Goal: Task Accomplishment & Management: Use online tool/utility

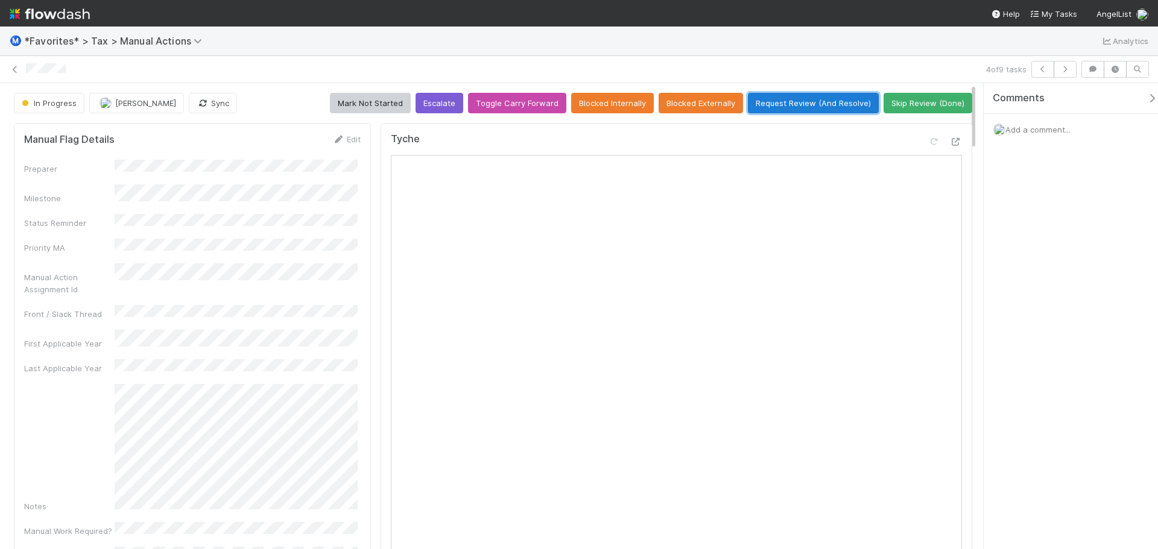
click at [847, 103] on button "Request Review (And Resolve)" at bounding box center [813, 103] width 131 height 21
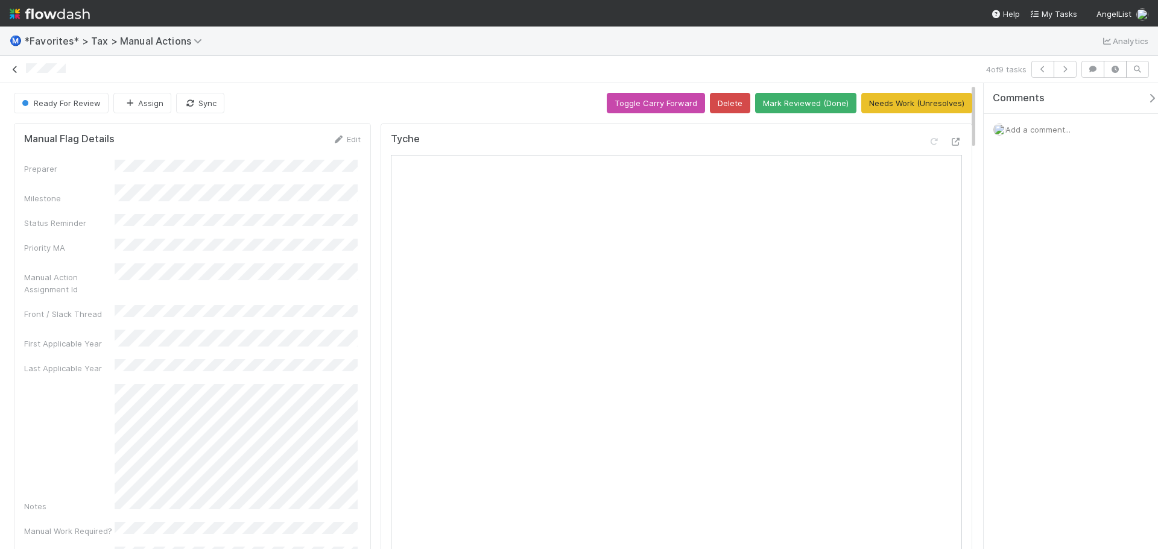
click at [16, 70] on icon at bounding box center [15, 70] width 12 height 8
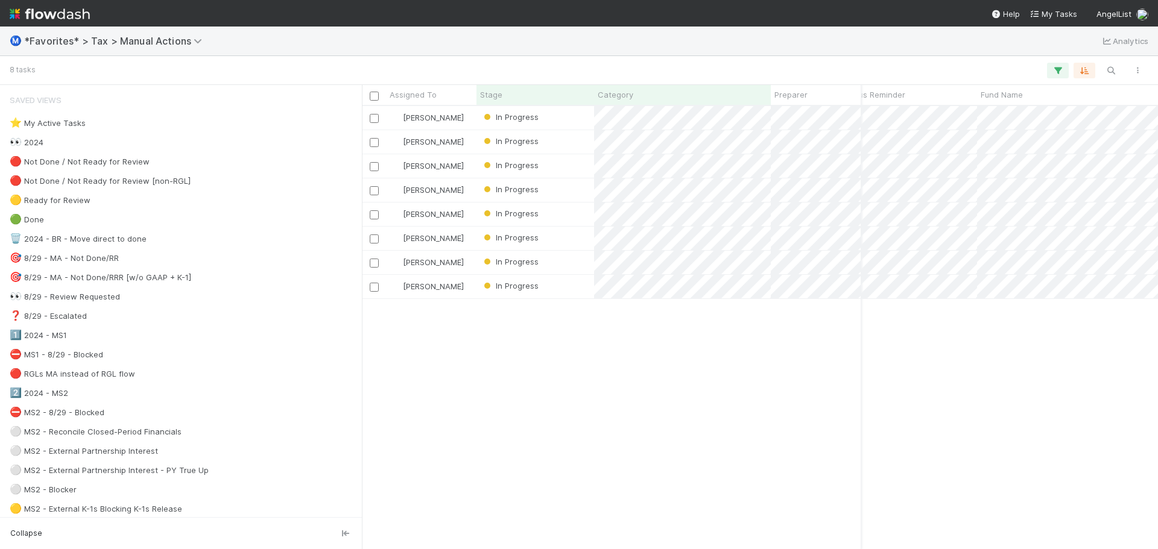
scroll to position [0, 71]
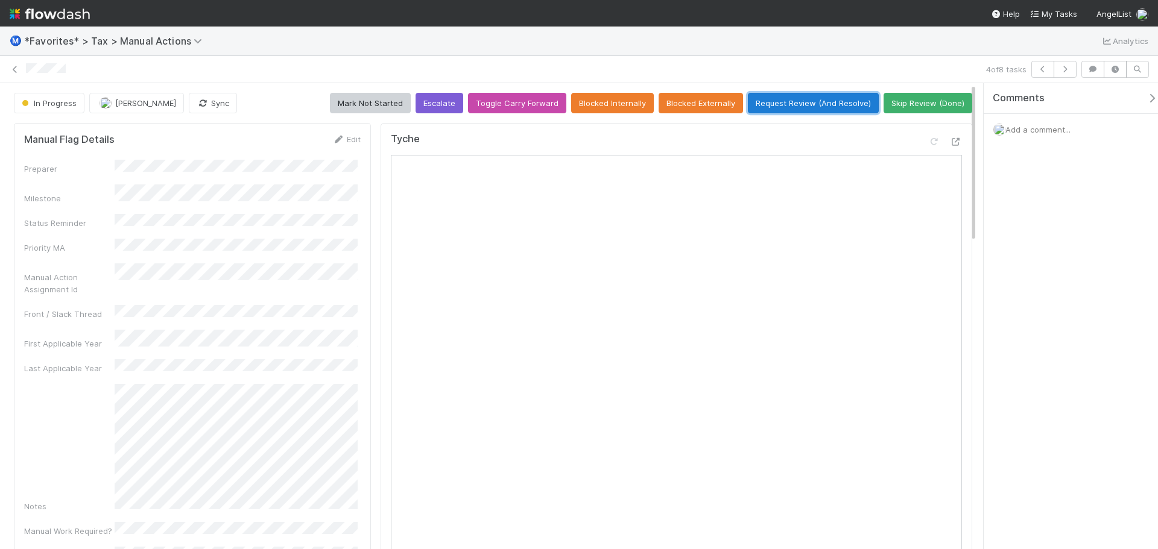
click at [847, 100] on button "Request Review (And Resolve)" at bounding box center [813, 103] width 131 height 21
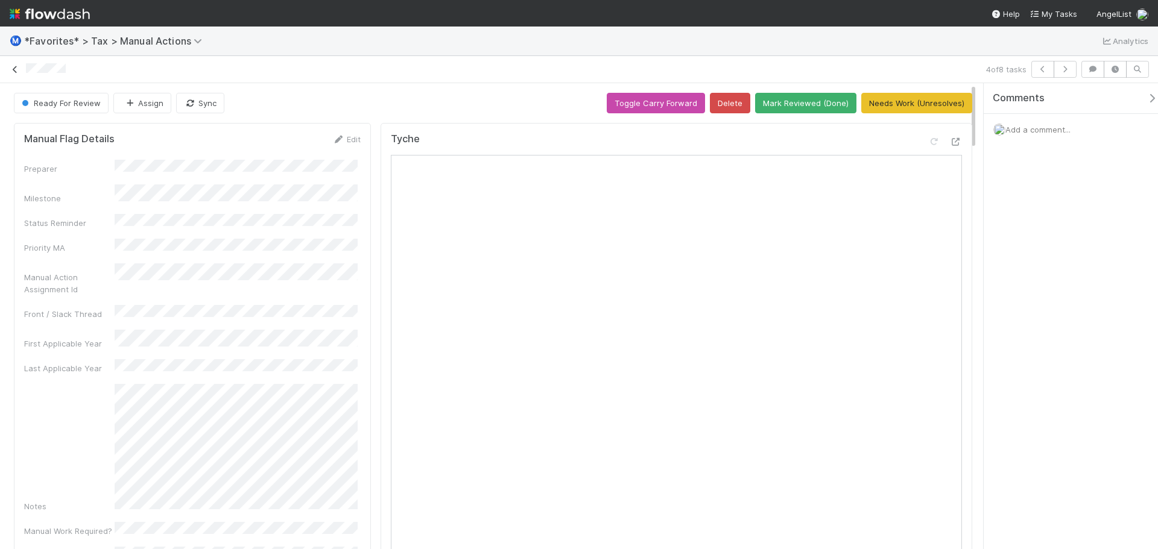
click at [17, 71] on icon at bounding box center [15, 70] width 12 height 8
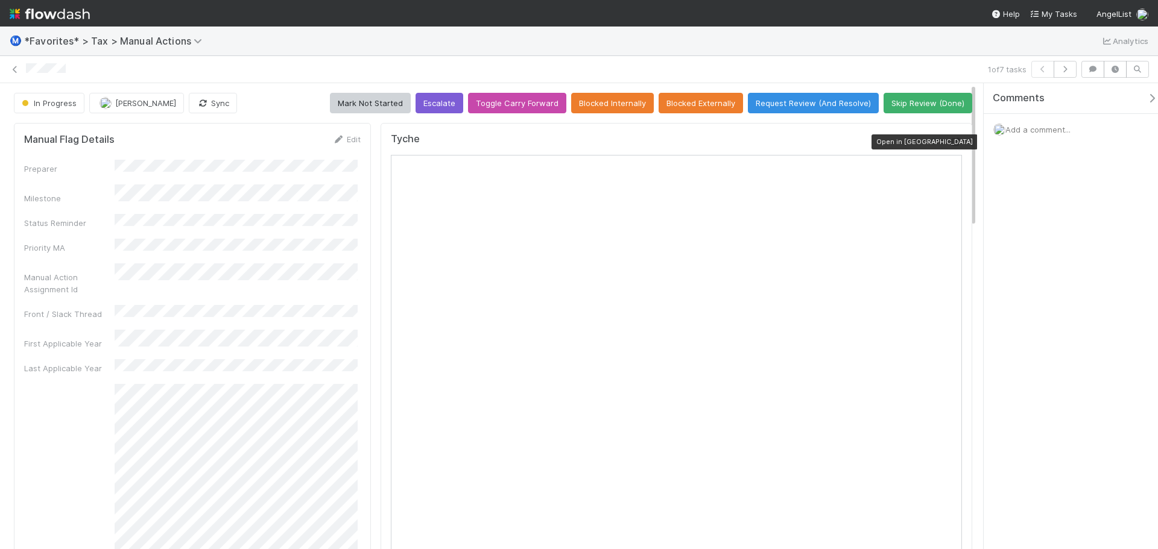
click at [950, 141] on icon at bounding box center [956, 142] width 12 height 8
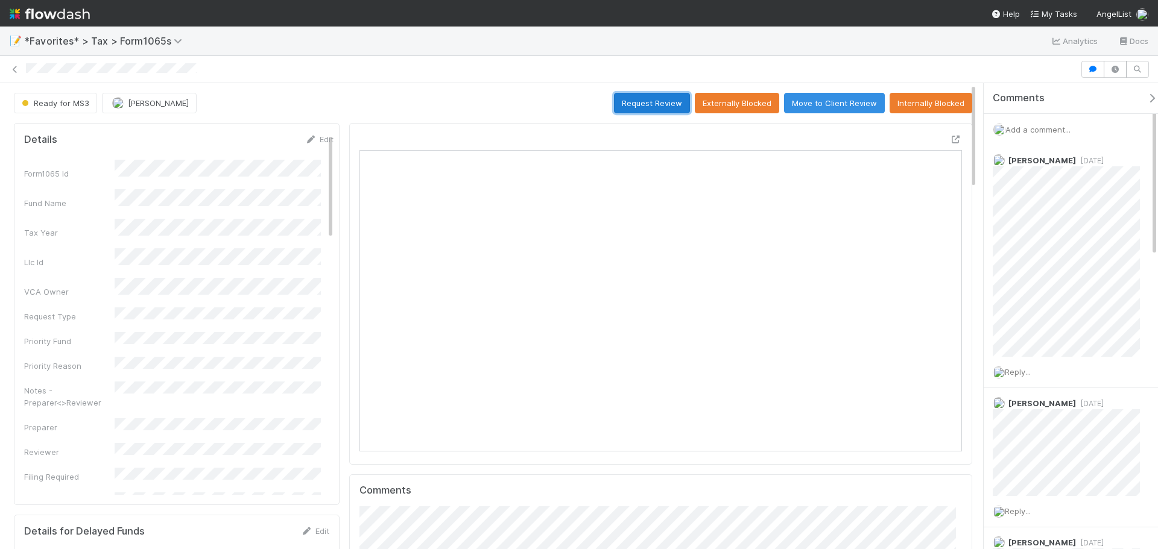
click at [641, 109] on button "Request Review" at bounding box center [652, 103] width 76 height 21
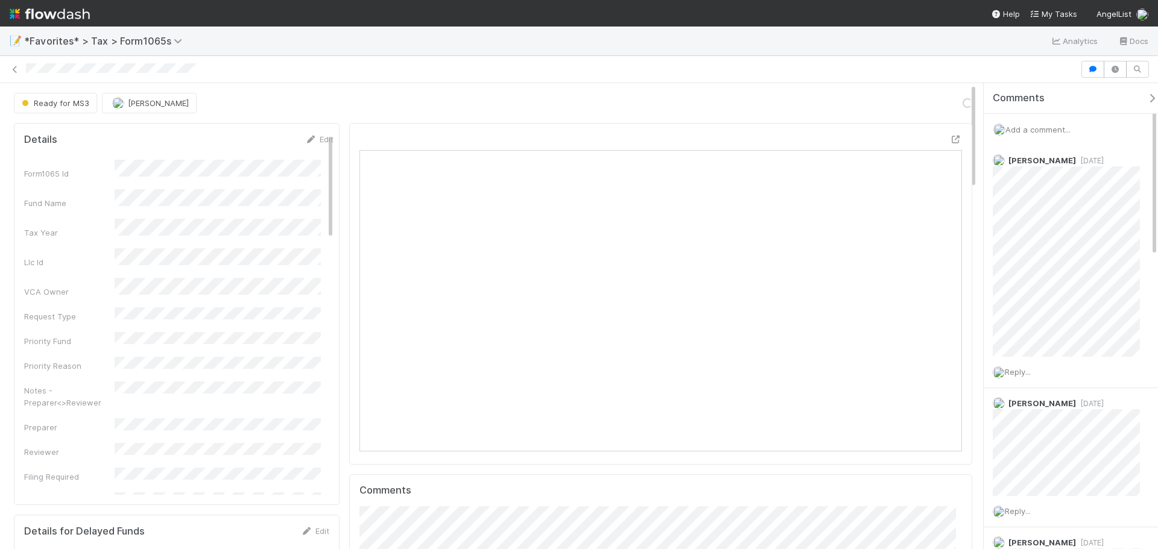
scroll to position [236, 587]
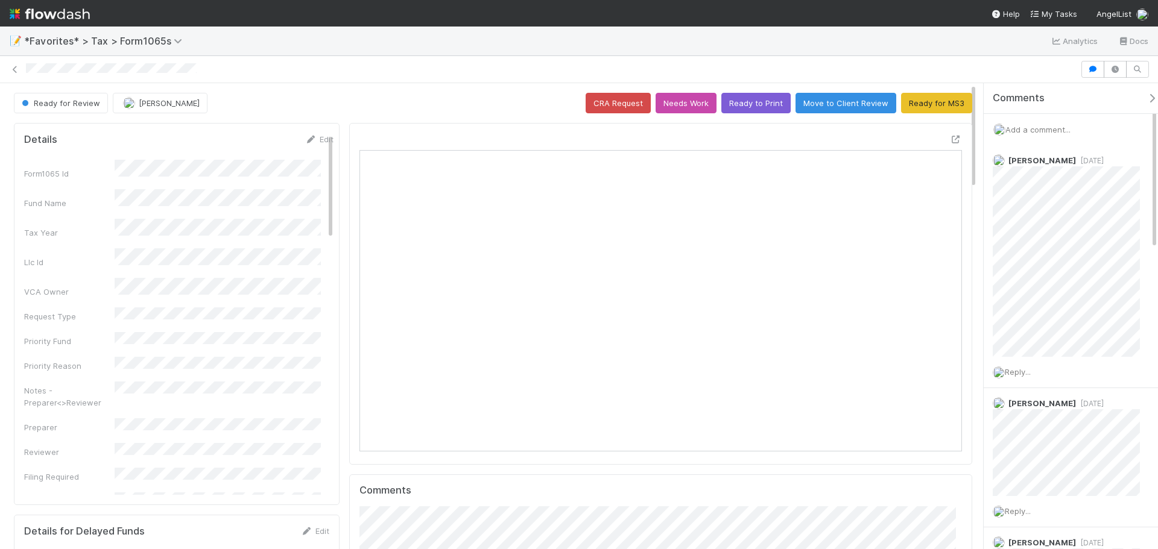
click at [1055, 125] on span "Add a comment..." at bounding box center [1037, 130] width 65 height 10
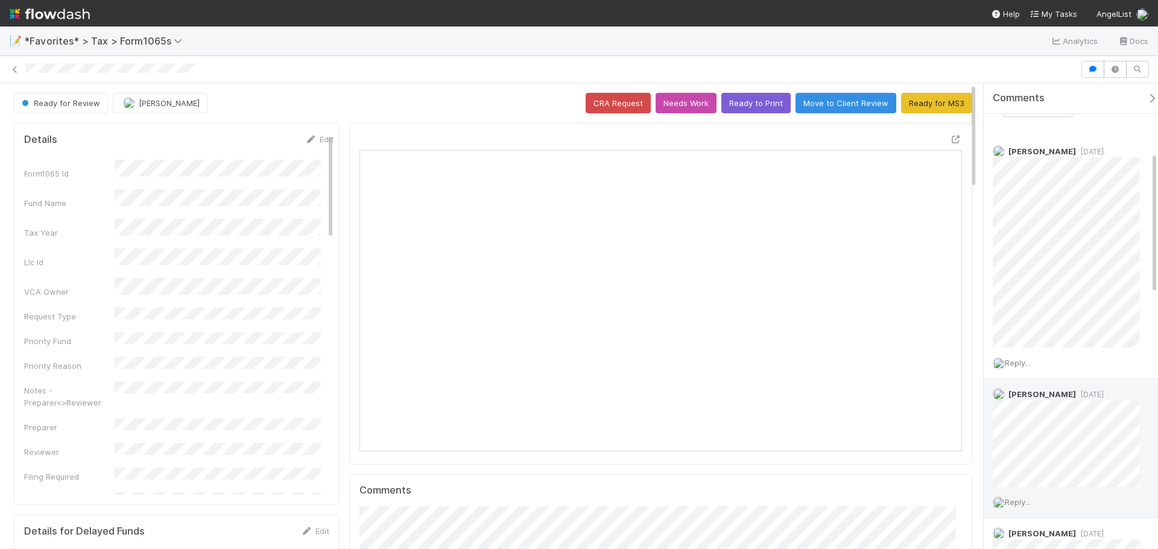
scroll to position [0, 0]
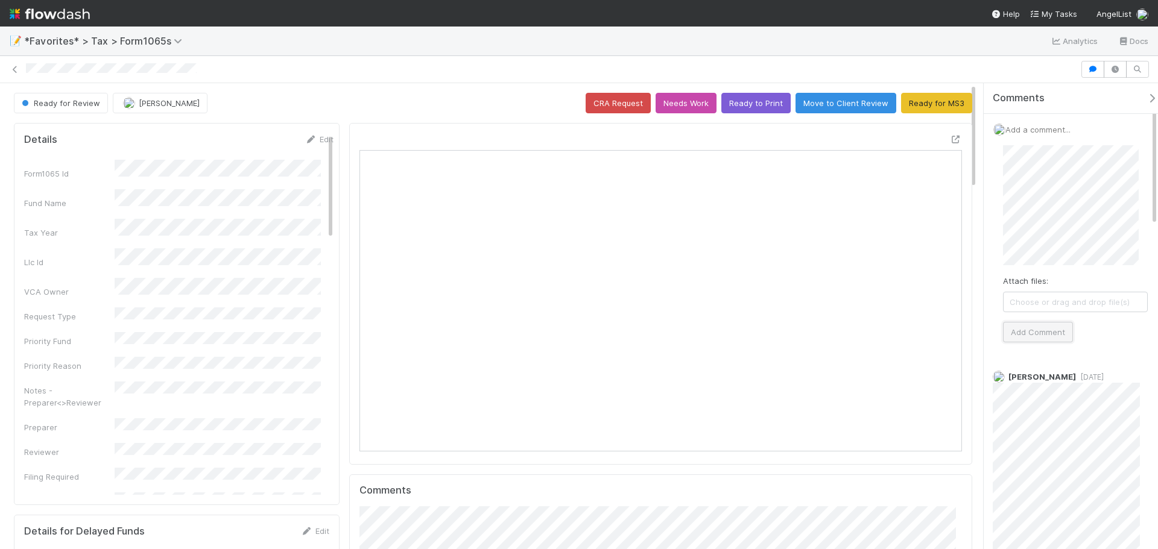
click at [1046, 329] on button "Add Comment" at bounding box center [1038, 332] width 70 height 21
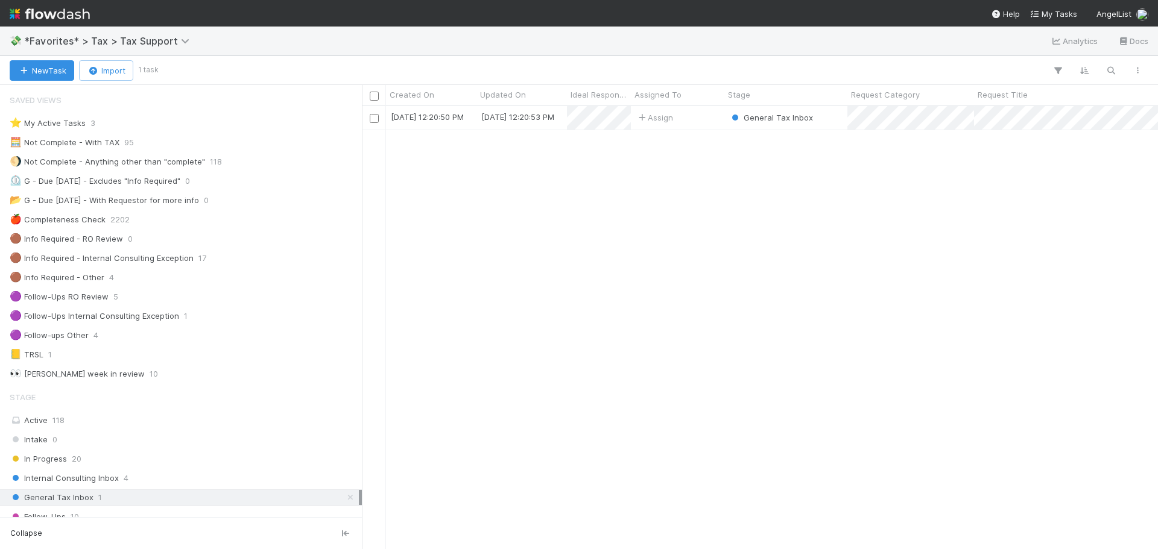
scroll to position [434, 787]
click at [180, 340] on div "🟣 Follow-ups Other 4" at bounding box center [184, 335] width 349 height 15
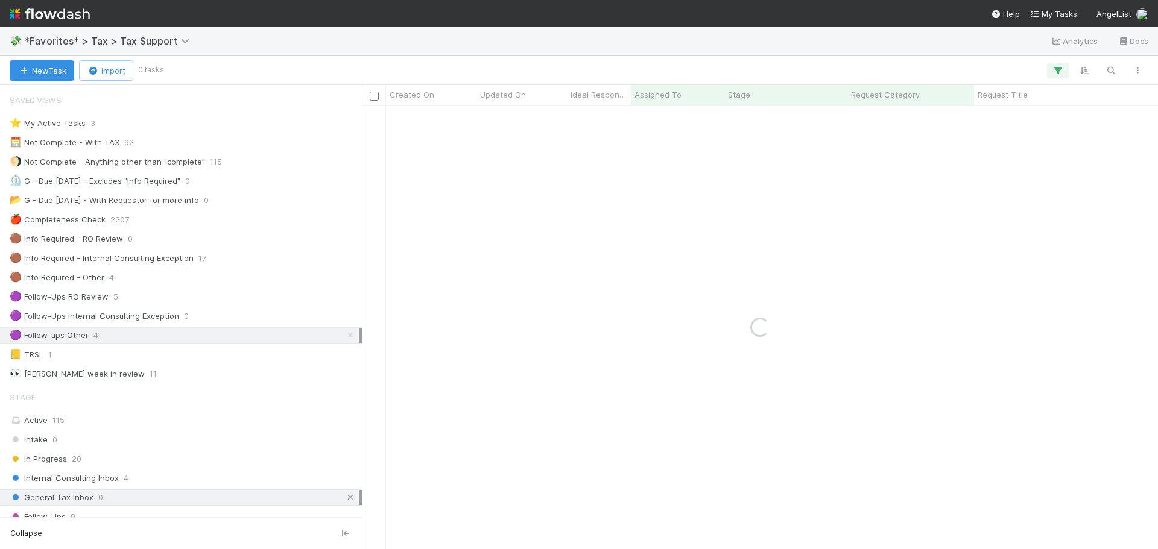
click at [345, 500] on icon at bounding box center [350, 498] width 12 height 8
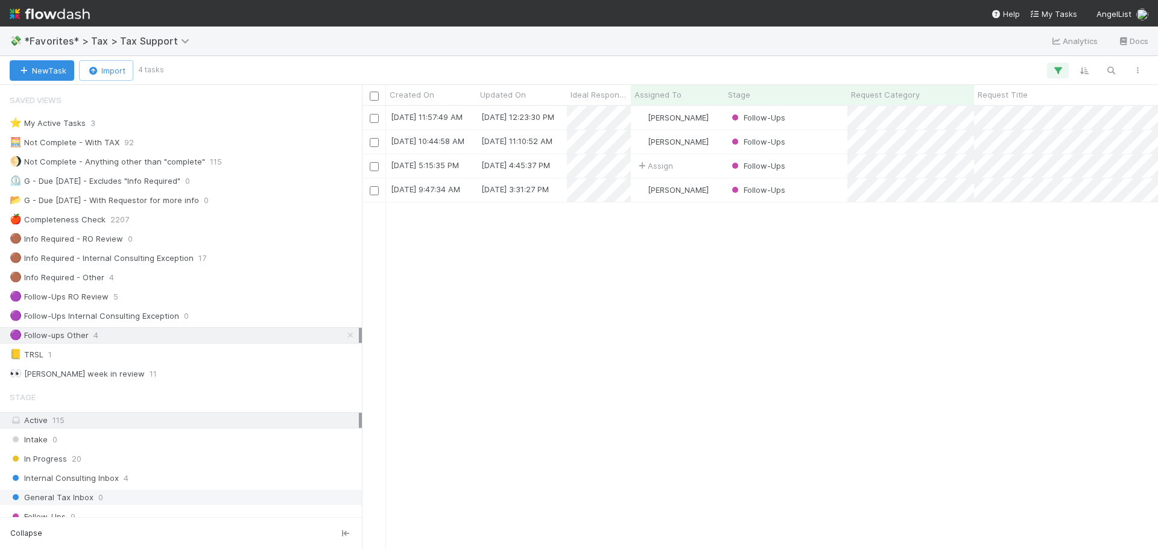
scroll to position [434, 787]
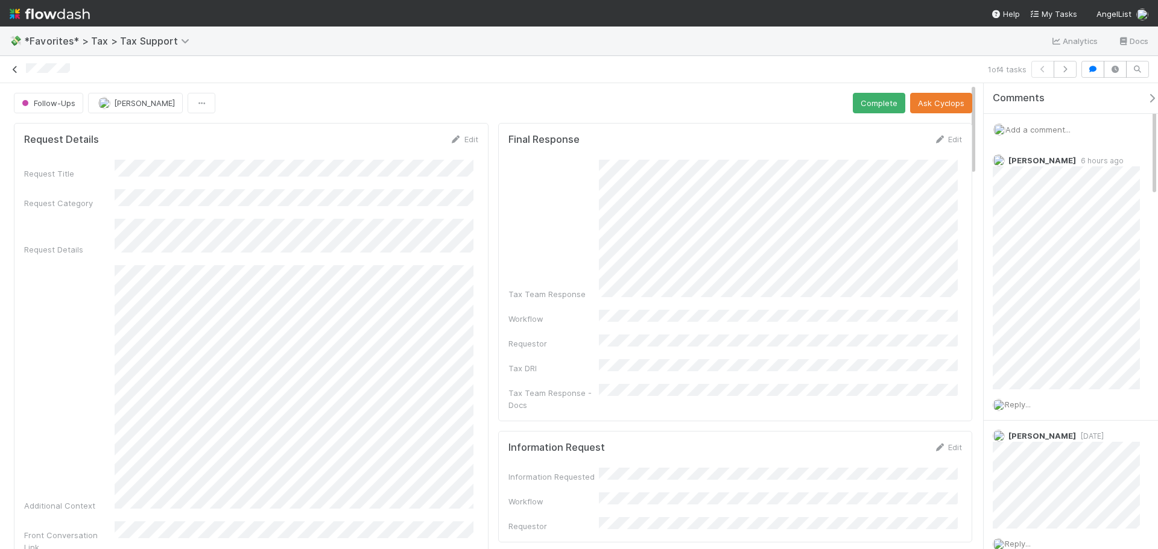
click at [16, 66] on icon at bounding box center [15, 70] width 12 height 8
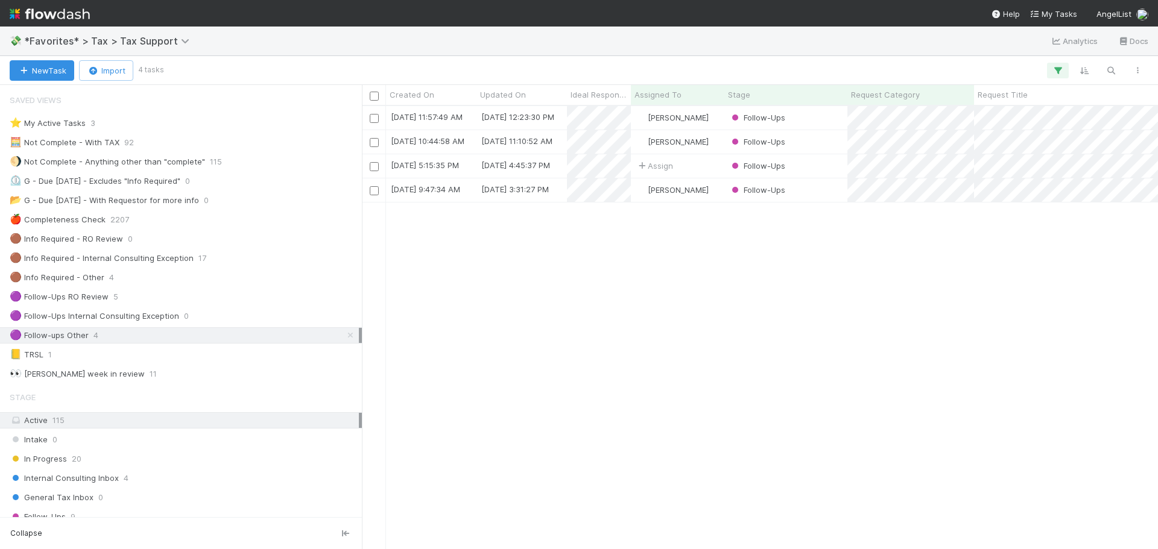
scroll to position [434, 787]
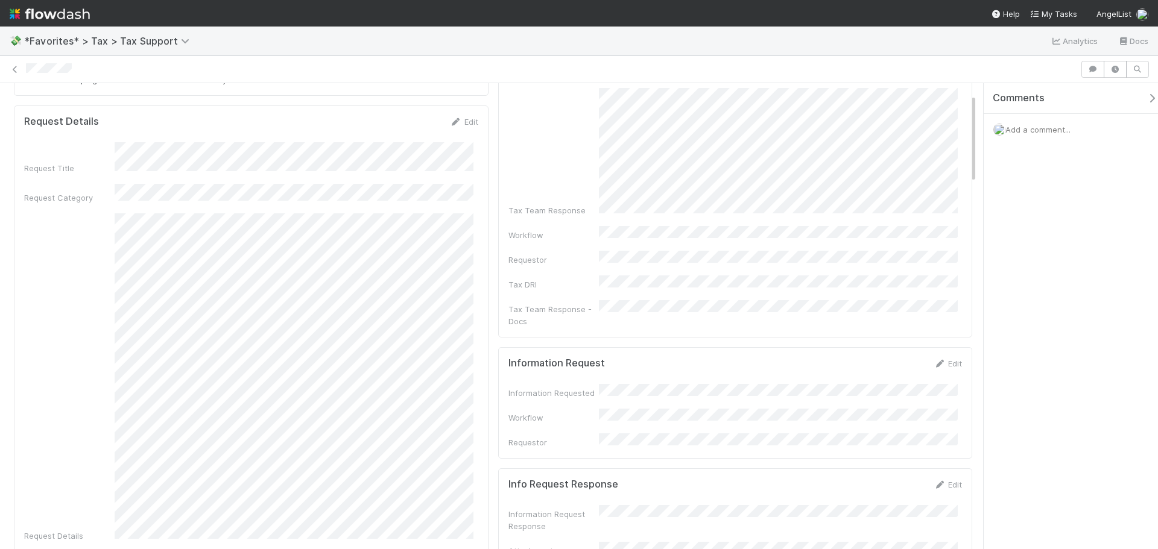
scroll to position [51, 0]
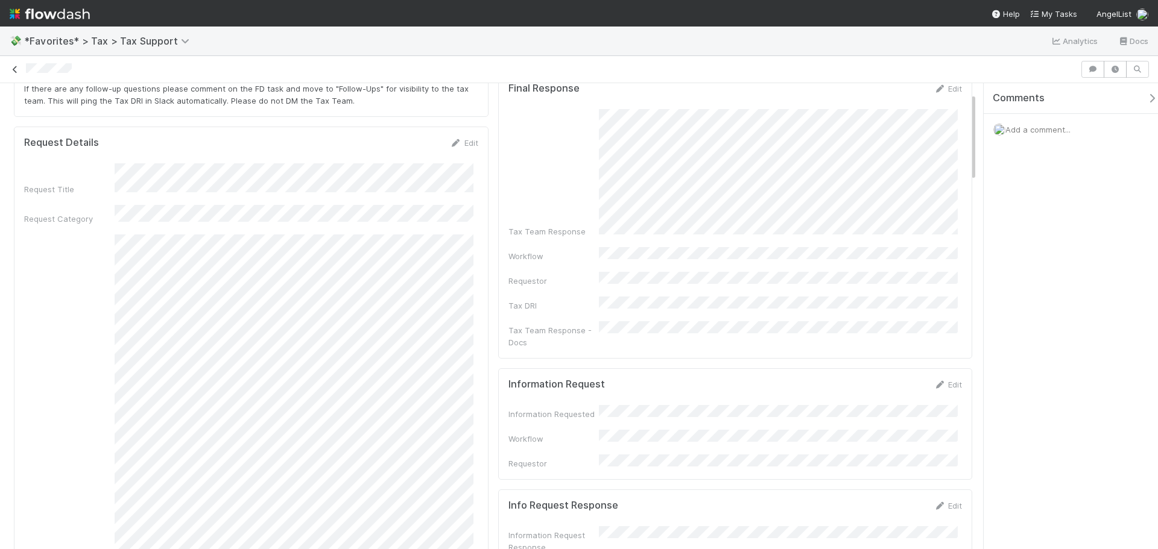
click at [14, 70] on icon at bounding box center [15, 70] width 12 height 8
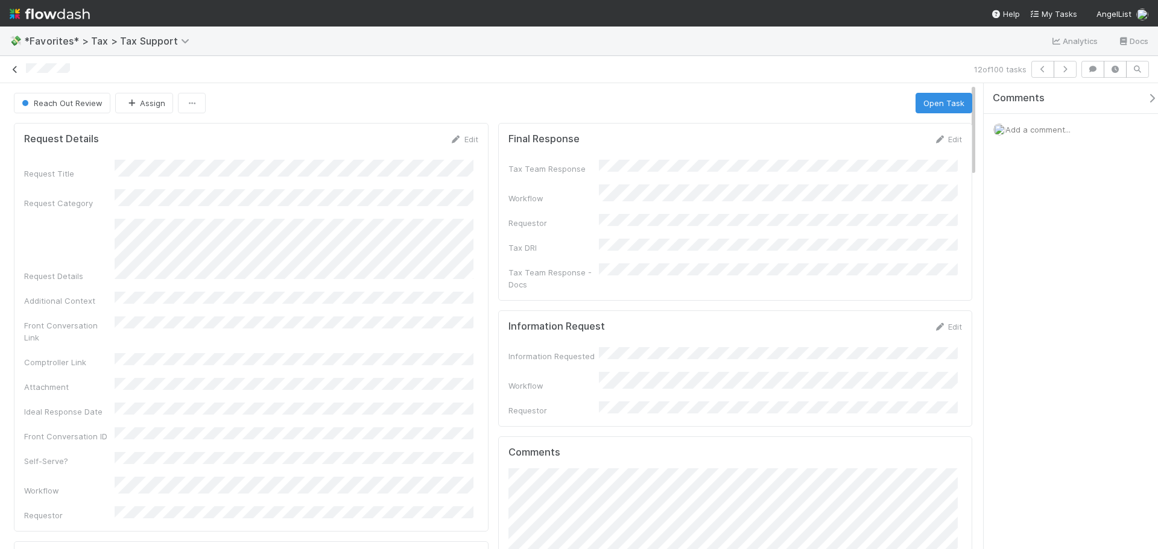
click at [14, 70] on icon at bounding box center [15, 70] width 12 height 8
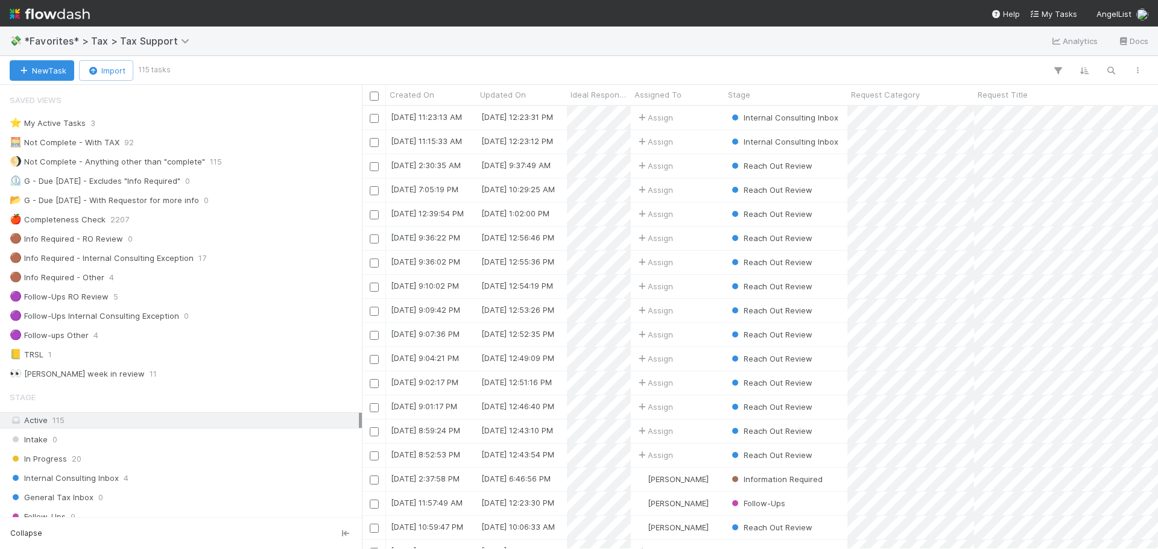
scroll to position [434, 787]
click at [554, 49] on div "💸 *Favorites* > Tax > Tax Support Analytics Docs" at bounding box center [579, 41] width 1158 height 29
